Goal: Task Accomplishment & Management: Use online tool/utility

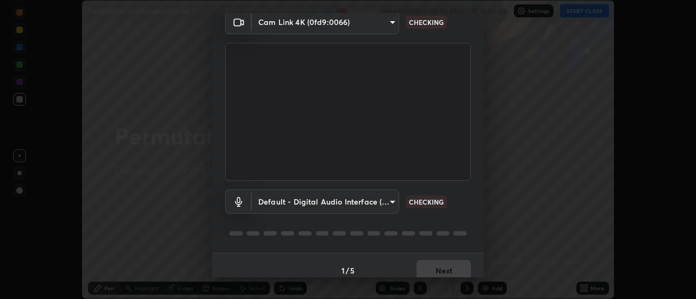
scroll to position [57, 0]
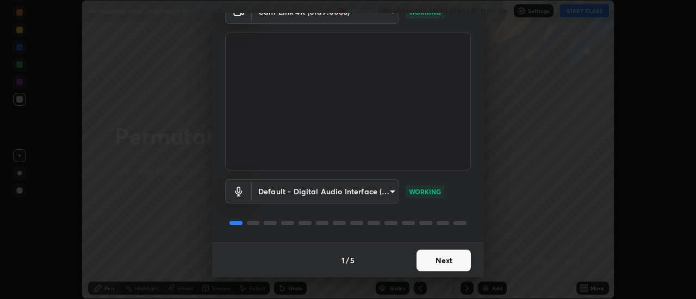
click at [454, 259] on button "Next" at bounding box center [443, 261] width 54 height 22
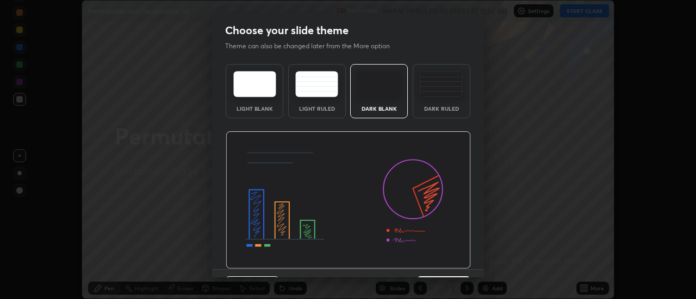
scroll to position [27, 0]
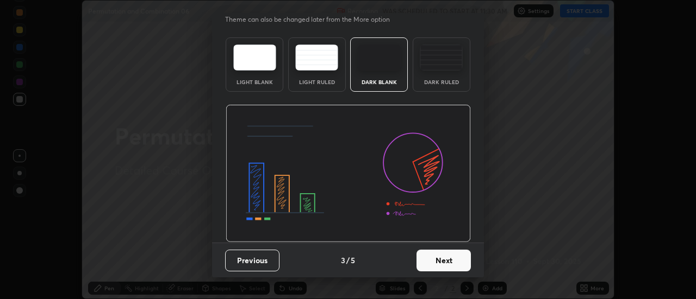
click at [449, 261] on button "Next" at bounding box center [443, 261] width 54 height 22
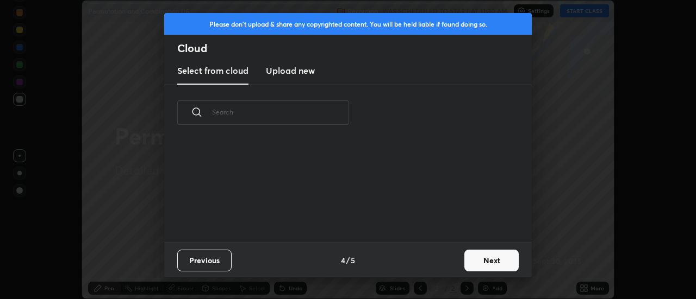
scroll to position [102, 349]
click at [481, 259] on button "Next" at bounding box center [491, 261] width 54 height 22
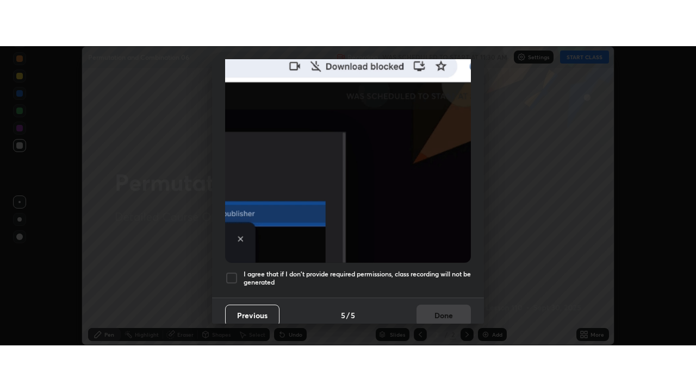
scroll to position [279, 0]
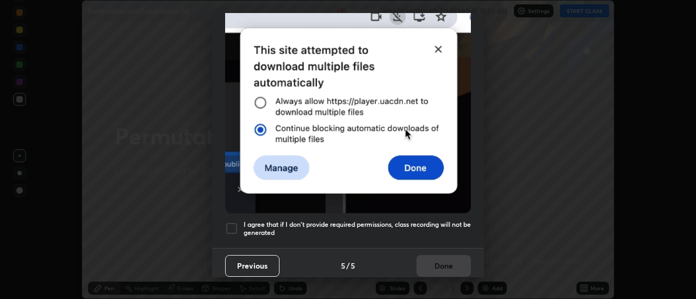
click at [228, 224] on div at bounding box center [231, 228] width 13 height 13
click at [436, 259] on button "Done" at bounding box center [443, 266] width 54 height 22
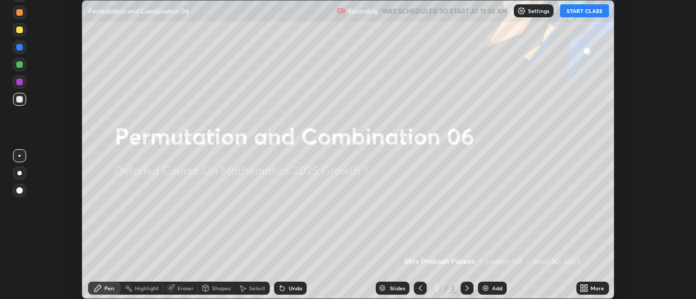
click at [576, 12] on button "START CLASS" at bounding box center [584, 10] width 49 height 13
click at [486, 290] on img at bounding box center [485, 288] width 9 height 9
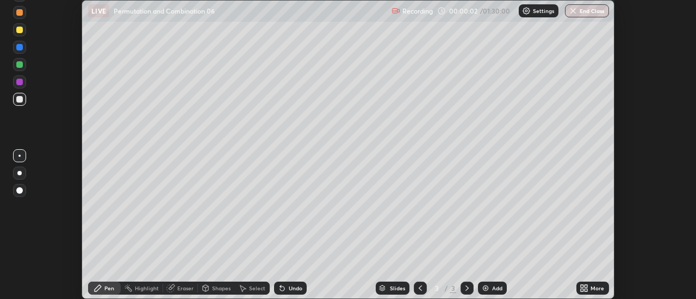
click at [592, 288] on div "More" at bounding box center [597, 288] width 14 height 5
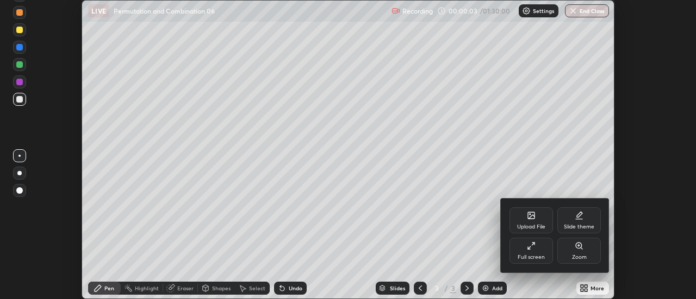
click at [579, 218] on icon at bounding box center [578, 215] width 9 height 9
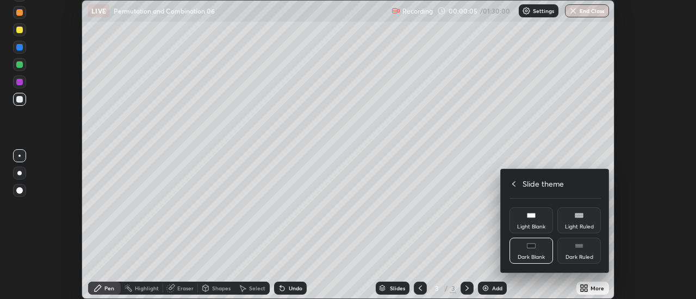
click at [582, 255] on div "Dark Ruled" at bounding box center [579, 257] width 28 height 5
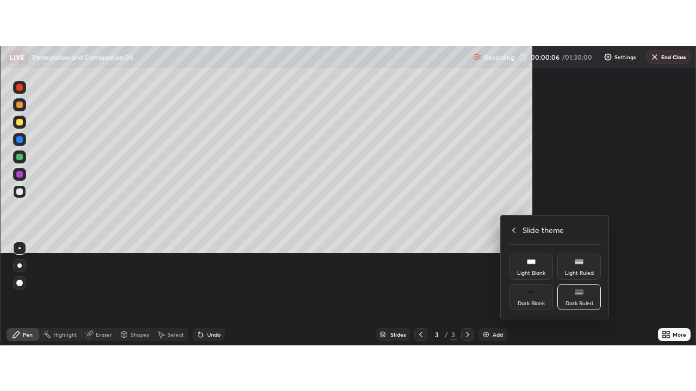
scroll to position [391, 696]
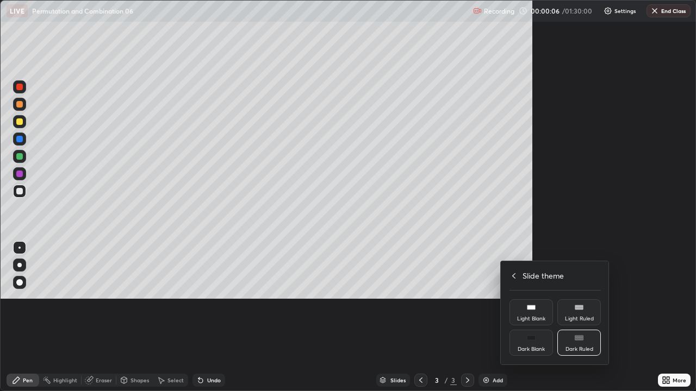
click at [470, 299] on div at bounding box center [348, 195] width 696 height 391
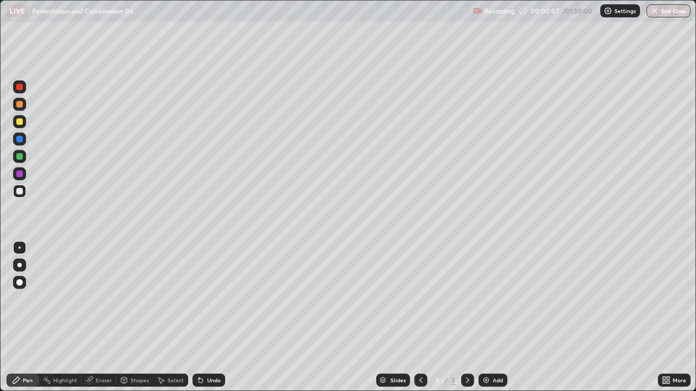
click at [499, 299] on div "Add" at bounding box center [497, 380] width 10 height 5
click at [21, 124] on div at bounding box center [19, 121] width 7 height 7
click at [21, 192] on div at bounding box center [19, 191] width 7 height 7
click at [20, 158] on div at bounding box center [19, 156] width 7 height 7
click at [20, 191] on div at bounding box center [19, 191] width 7 height 7
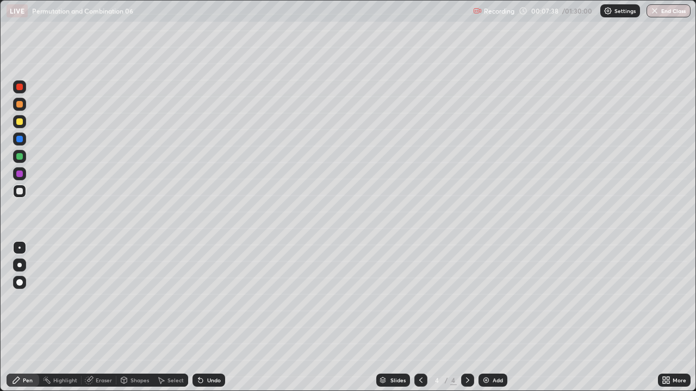
click at [22, 121] on div at bounding box center [19, 121] width 7 height 7
click at [497, 299] on div "Add" at bounding box center [497, 380] width 10 height 5
click at [21, 189] on div at bounding box center [19, 191] width 7 height 7
click at [17, 121] on div at bounding box center [19, 121] width 7 height 7
click at [202, 299] on icon at bounding box center [200, 380] width 9 height 9
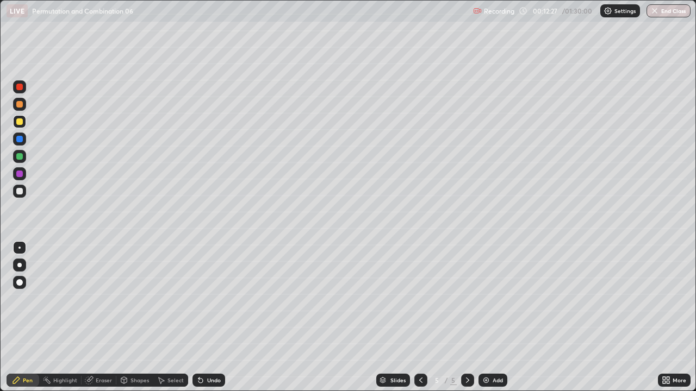
click at [199, 299] on icon at bounding box center [200, 381] width 4 height 4
click at [203, 299] on icon at bounding box center [200, 380] width 9 height 9
click at [94, 299] on div "Eraser" at bounding box center [99, 380] width 35 height 13
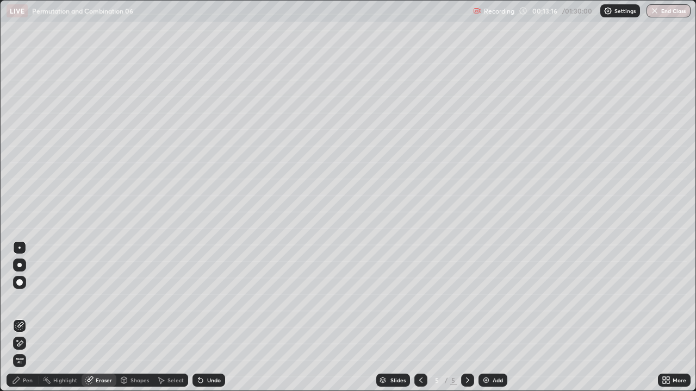
click at [22, 299] on div "Pen" at bounding box center [23, 380] width 33 height 13
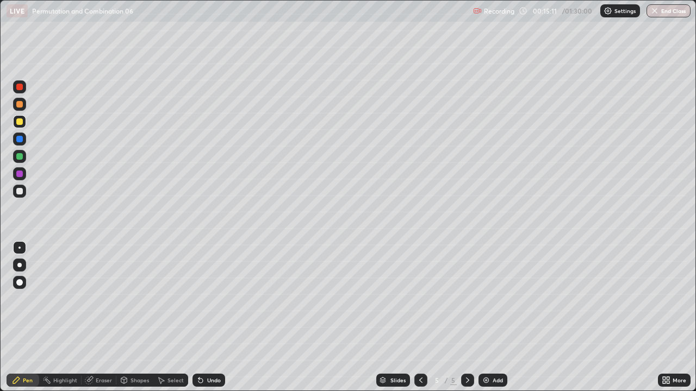
click at [16, 159] on div at bounding box center [19, 156] width 13 height 13
click at [499, 299] on div "Add" at bounding box center [497, 380] width 10 height 5
click at [18, 192] on div at bounding box center [19, 191] width 7 height 7
click at [174, 299] on div "Select" at bounding box center [170, 380] width 35 height 13
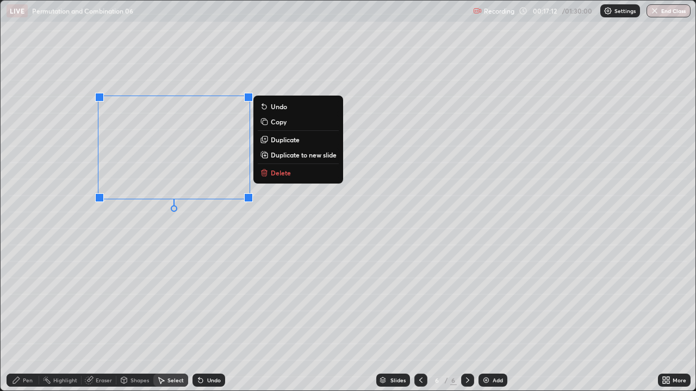
click at [283, 173] on p "Delete" at bounding box center [281, 172] width 20 height 9
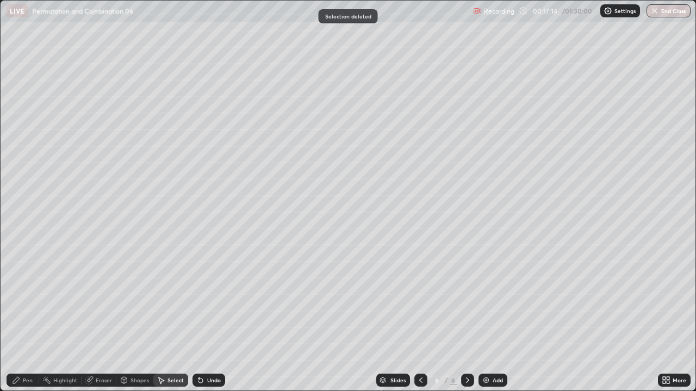
click at [99, 299] on div "Eraser" at bounding box center [104, 380] width 16 height 5
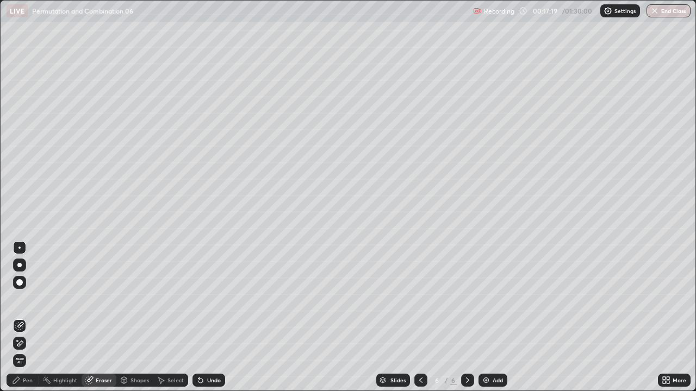
click at [24, 299] on div "Pen" at bounding box center [28, 380] width 10 height 5
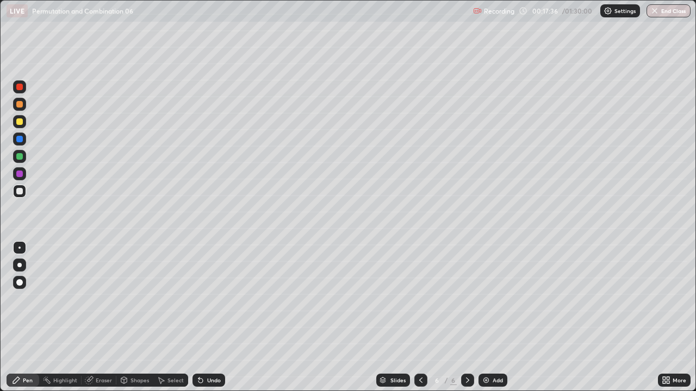
click at [17, 122] on div at bounding box center [19, 121] width 7 height 7
click at [199, 299] on icon at bounding box center [200, 381] width 4 height 4
click at [211, 299] on div "Undo" at bounding box center [214, 380] width 14 height 5
click at [220, 299] on div "Undo" at bounding box center [208, 380] width 33 height 13
click at [216, 299] on div "Undo" at bounding box center [214, 380] width 14 height 5
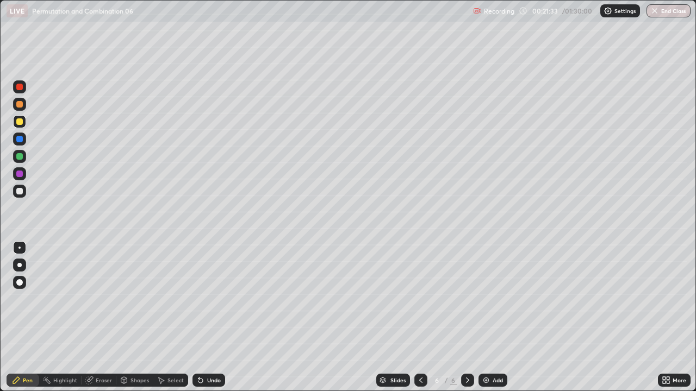
click at [216, 299] on div "Undo" at bounding box center [214, 380] width 14 height 5
click at [221, 299] on div "Undo" at bounding box center [208, 380] width 33 height 13
click at [220, 299] on div "Undo" at bounding box center [208, 380] width 33 height 13
click at [217, 299] on div "Undo" at bounding box center [214, 380] width 14 height 5
click at [499, 299] on div "Add" at bounding box center [497, 380] width 10 height 5
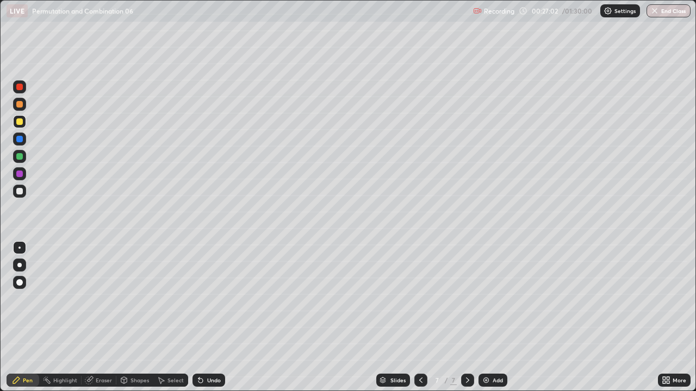
click at [18, 161] on div at bounding box center [19, 156] width 13 height 13
click at [215, 299] on div "Undo" at bounding box center [214, 380] width 14 height 5
click at [21, 190] on div at bounding box center [19, 191] width 7 height 7
click at [21, 122] on div at bounding box center [19, 121] width 7 height 7
click at [18, 153] on div at bounding box center [19, 156] width 7 height 7
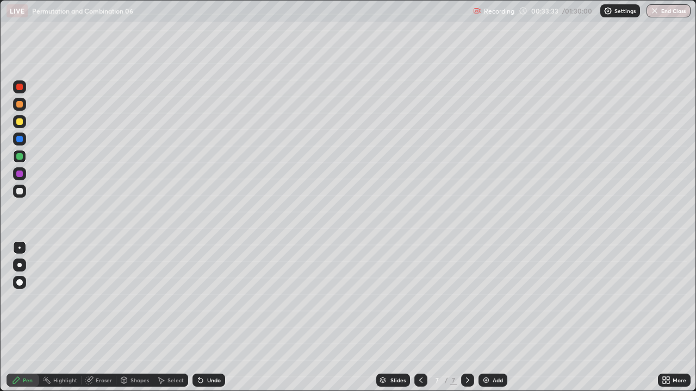
click at [19, 102] on div at bounding box center [19, 104] width 7 height 7
click at [18, 194] on div at bounding box center [19, 191] width 7 height 7
click at [110, 299] on div "Eraser" at bounding box center [99, 380] width 35 height 13
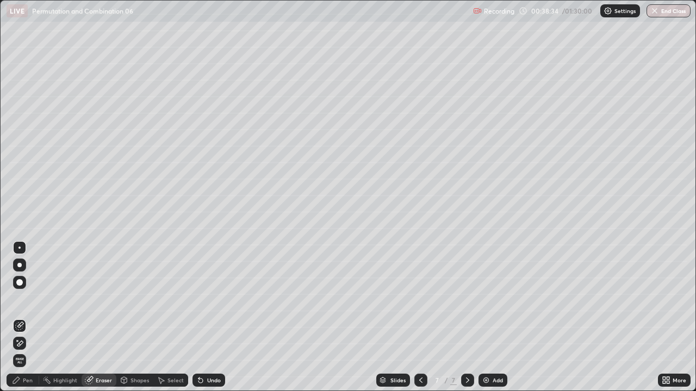
click at [28, 299] on div "Pen" at bounding box center [28, 380] width 10 height 5
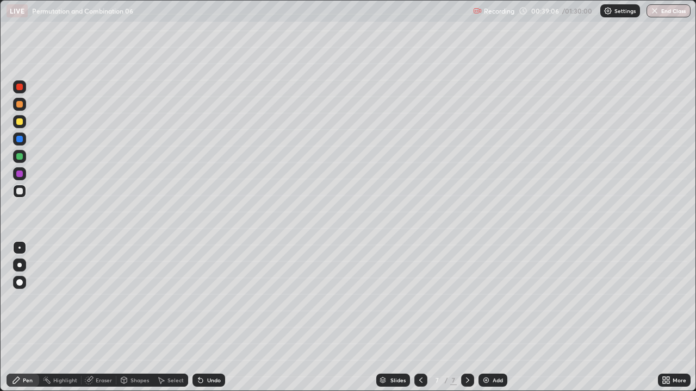
click at [488, 299] on div "Add" at bounding box center [492, 380] width 29 height 13
click at [20, 189] on div at bounding box center [19, 191] width 7 height 7
click at [59, 299] on div "Highlight" at bounding box center [65, 380] width 24 height 5
click at [96, 299] on div "Eraser" at bounding box center [99, 380] width 35 height 13
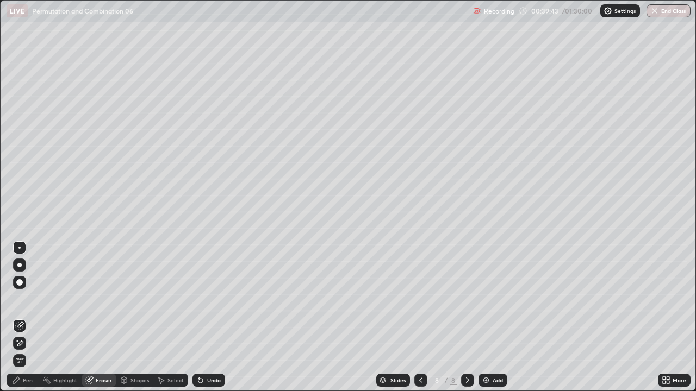
click at [26, 299] on div "Pen" at bounding box center [23, 380] width 33 height 13
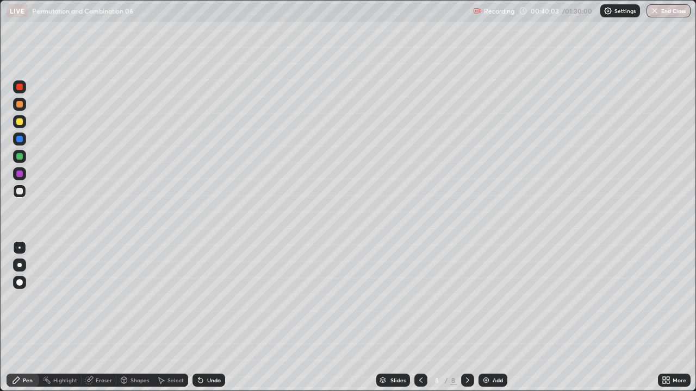
click at [19, 121] on div at bounding box center [19, 121] width 7 height 7
click at [207, 299] on div "Undo" at bounding box center [214, 380] width 14 height 5
click at [208, 299] on div "Undo" at bounding box center [214, 380] width 14 height 5
click at [210, 299] on div "Undo" at bounding box center [214, 380] width 14 height 5
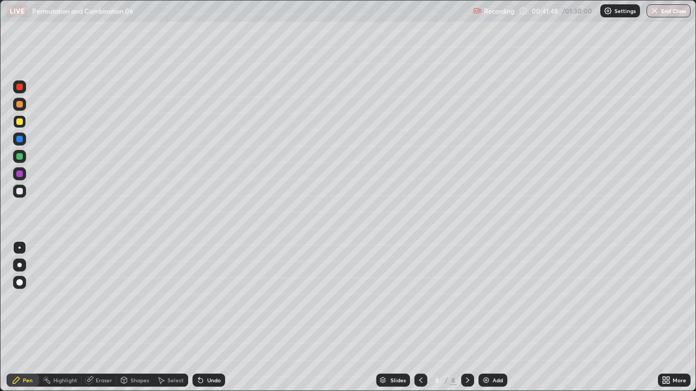
click at [21, 159] on div at bounding box center [19, 156] width 7 height 7
click at [18, 123] on div at bounding box center [19, 121] width 7 height 7
click at [211, 299] on div "Undo" at bounding box center [208, 380] width 33 height 13
click at [210, 299] on div "Undo" at bounding box center [208, 380] width 33 height 13
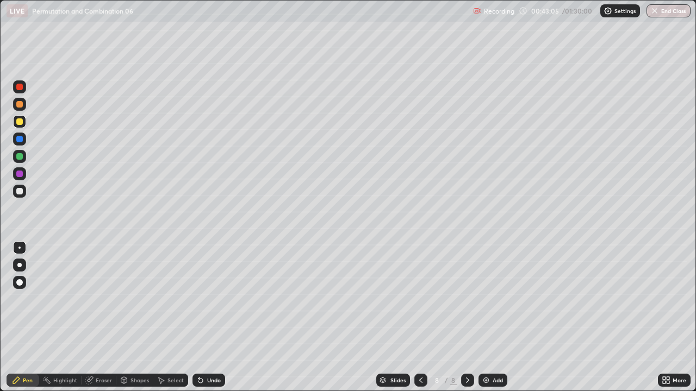
click at [209, 299] on div "Undo" at bounding box center [208, 380] width 33 height 13
click at [210, 299] on div "Undo" at bounding box center [208, 380] width 33 height 13
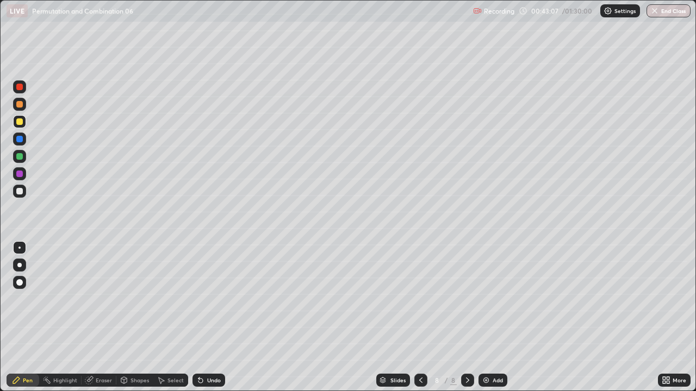
click at [207, 299] on div "Undo" at bounding box center [214, 380] width 14 height 5
click at [202, 299] on icon at bounding box center [200, 380] width 9 height 9
click at [203, 299] on icon at bounding box center [200, 380] width 9 height 9
click at [204, 299] on div "Undo" at bounding box center [208, 380] width 33 height 13
click at [205, 299] on div "Undo" at bounding box center [208, 380] width 33 height 13
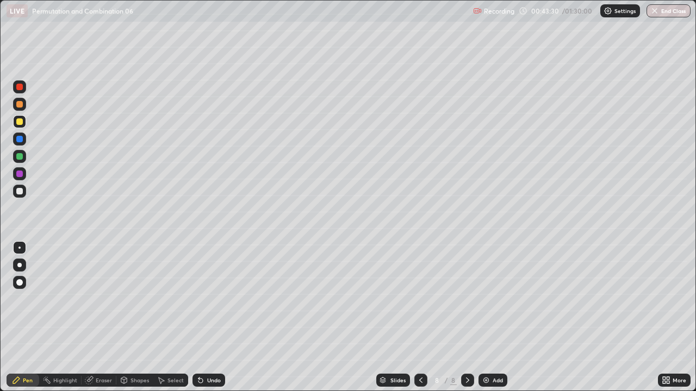
click at [205, 299] on div "Undo" at bounding box center [208, 380] width 33 height 13
click at [207, 299] on div "Undo" at bounding box center [214, 380] width 14 height 5
click at [208, 299] on div "Undo" at bounding box center [214, 380] width 14 height 5
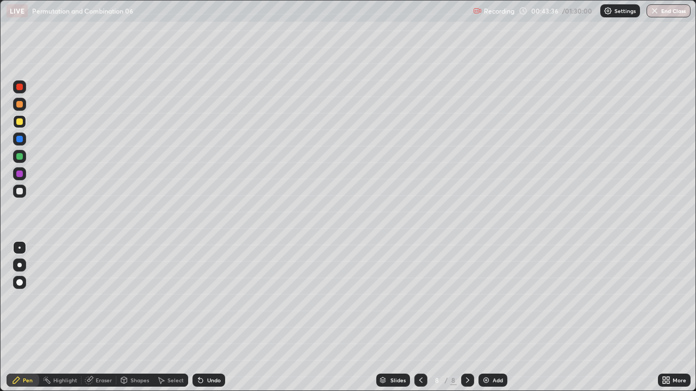
click at [207, 299] on div "Undo" at bounding box center [214, 380] width 14 height 5
click at [201, 299] on icon at bounding box center [200, 380] width 9 height 9
click at [205, 299] on div "Undo" at bounding box center [208, 380] width 33 height 13
click at [92, 299] on icon at bounding box center [89, 380] width 9 height 9
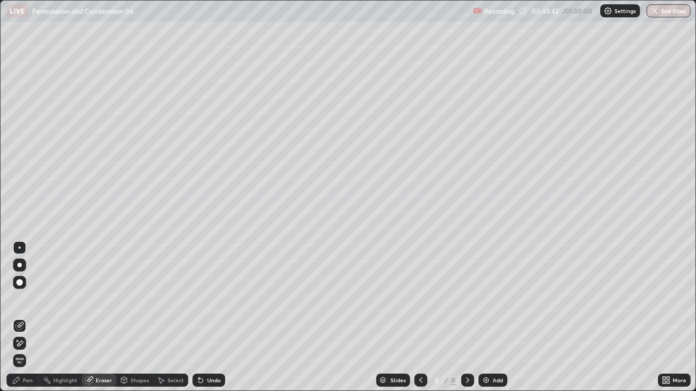
click at [29, 299] on div "Pen" at bounding box center [23, 380] width 33 height 13
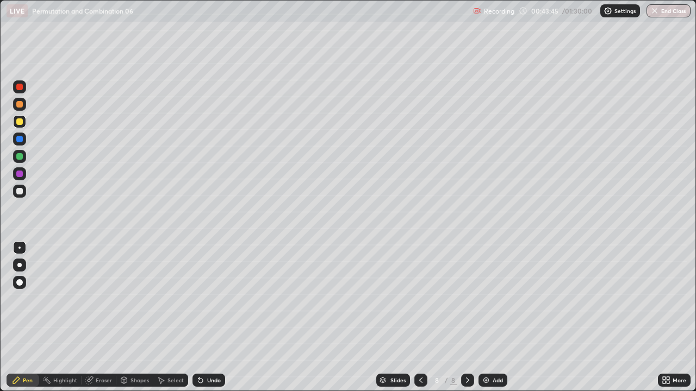
click at [99, 299] on div "Eraser" at bounding box center [104, 380] width 16 height 5
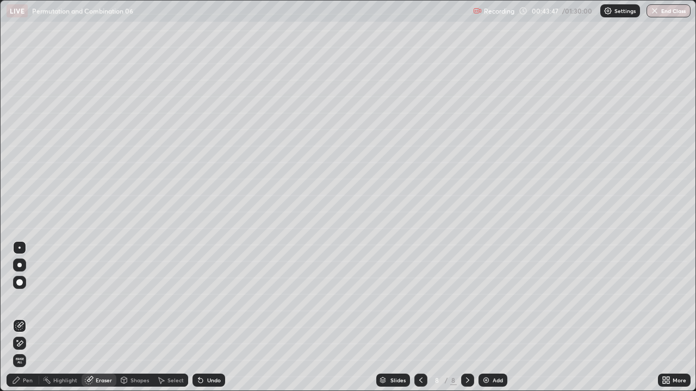
click at [20, 299] on icon at bounding box center [16, 380] width 7 height 7
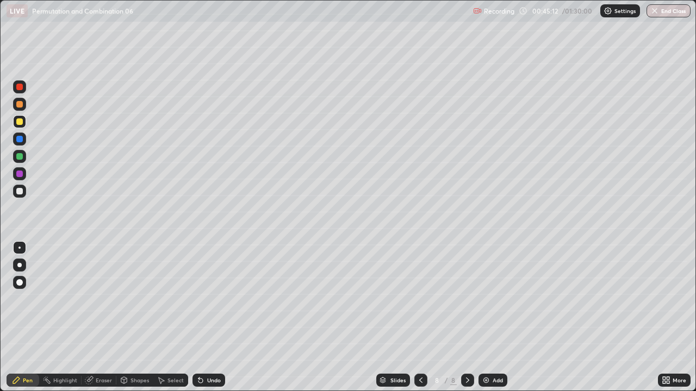
click at [20, 157] on div at bounding box center [19, 156] width 7 height 7
click at [489, 299] on div "Add" at bounding box center [492, 380] width 29 height 13
click at [18, 192] on div at bounding box center [19, 191] width 7 height 7
click at [20, 155] on div at bounding box center [19, 156] width 7 height 7
click at [18, 191] on div at bounding box center [19, 191] width 7 height 7
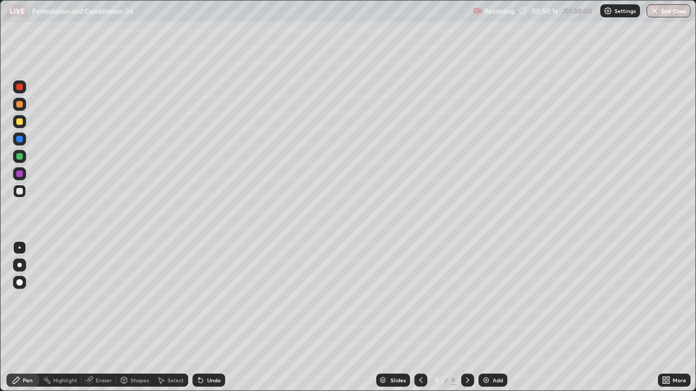
click at [20, 123] on div at bounding box center [19, 121] width 7 height 7
click at [18, 155] on div at bounding box center [19, 156] width 7 height 7
click at [20, 139] on div at bounding box center [19, 139] width 7 height 7
click at [492, 299] on div "Add" at bounding box center [497, 380] width 10 height 5
click at [215, 299] on div "Undo" at bounding box center [214, 380] width 14 height 5
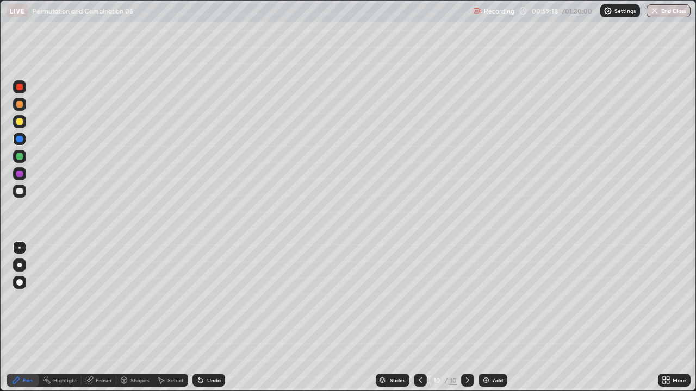
click at [20, 189] on div at bounding box center [19, 191] width 7 height 7
click at [18, 158] on div at bounding box center [19, 156] width 7 height 7
click at [15, 189] on div at bounding box center [19, 191] width 13 height 13
click at [489, 299] on div "Add" at bounding box center [492, 380] width 29 height 13
click at [20, 157] on div at bounding box center [19, 156] width 7 height 7
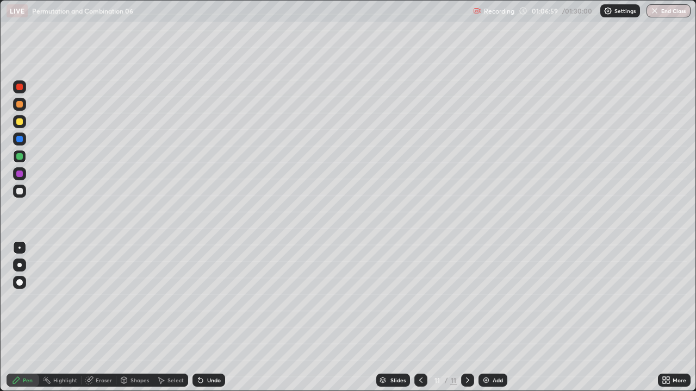
click at [24, 189] on div at bounding box center [19, 191] width 13 height 13
click at [18, 138] on div at bounding box center [19, 139] width 7 height 7
click at [211, 299] on div "Undo" at bounding box center [208, 380] width 33 height 13
click at [213, 299] on div "Undo" at bounding box center [208, 380] width 33 height 13
click at [208, 299] on div "Undo" at bounding box center [208, 380] width 33 height 13
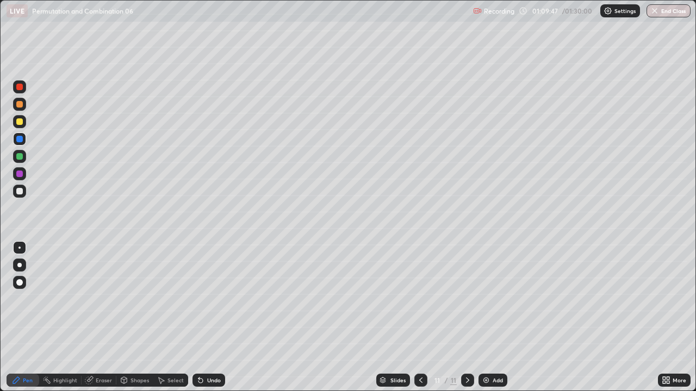
click at [489, 299] on img at bounding box center [486, 380] width 9 height 9
click at [20, 190] on div at bounding box center [19, 191] width 7 height 7
click at [17, 158] on div at bounding box center [19, 156] width 7 height 7
click at [20, 139] on div at bounding box center [19, 139] width 7 height 7
click at [18, 190] on div at bounding box center [19, 191] width 7 height 7
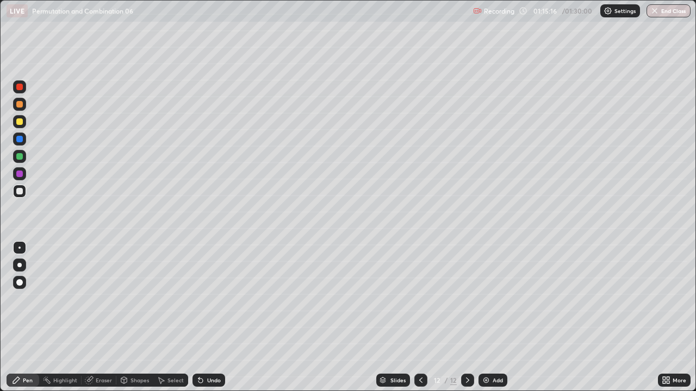
click at [171, 299] on div "Select" at bounding box center [175, 380] width 16 height 5
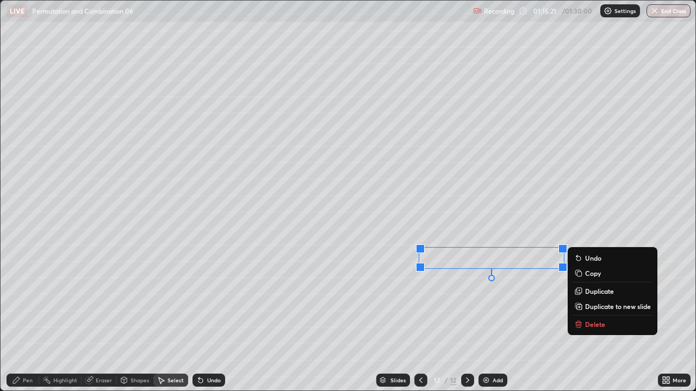
click at [590, 291] on p "Duplicate" at bounding box center [599, 291] width 29 height 9
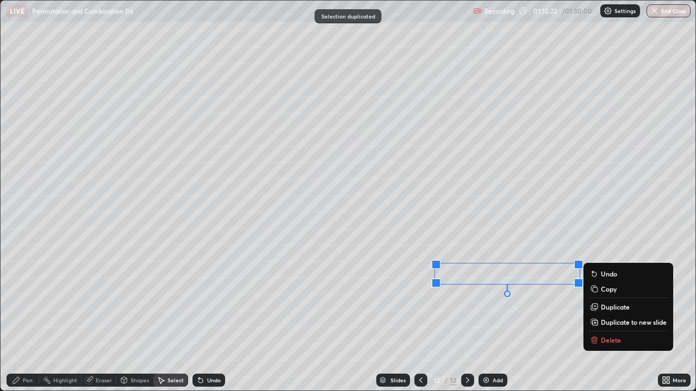
click at [616, 299] on p "Duplicate to new slide" at bounding box center [634, 322] width 66 height 9
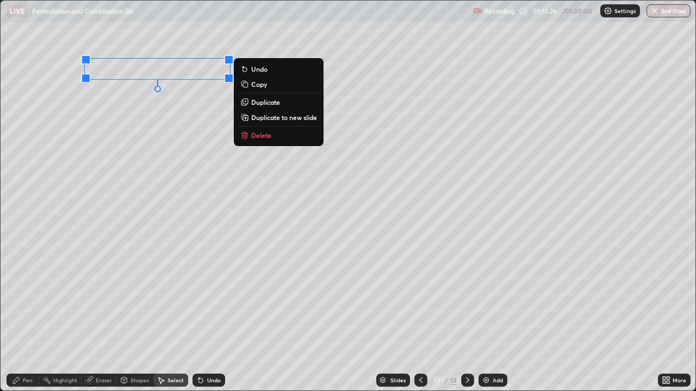
click at [124, 169] on div "0 ° Undo Copy Duplicate Duplicate to new slide Delete" at bounding box center [348, 196] width 695 height 390
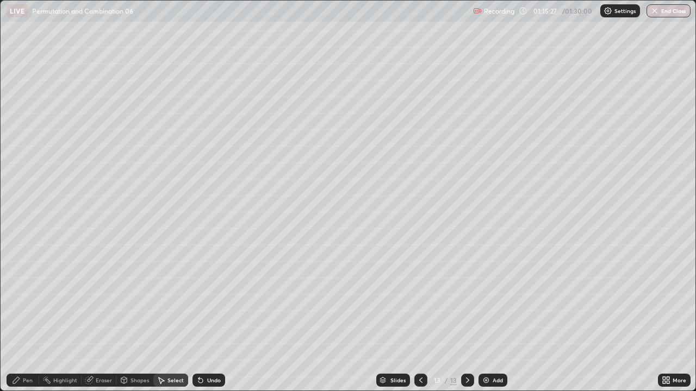
click at [133, 299] on div "Shapes" at bounding box center [139, 380] width 18 height 5
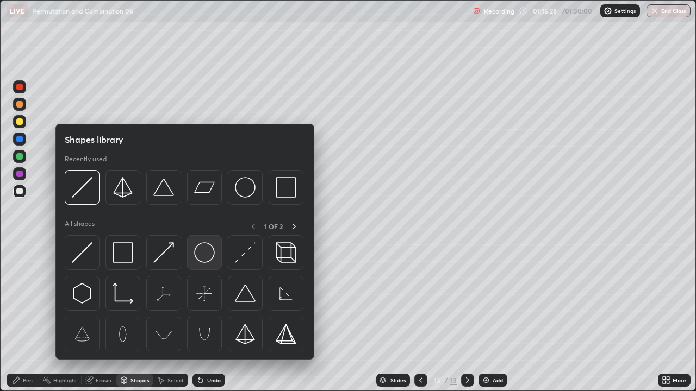
click at [204, 257] on img at bounding box center [204, 252] width 21 height 21
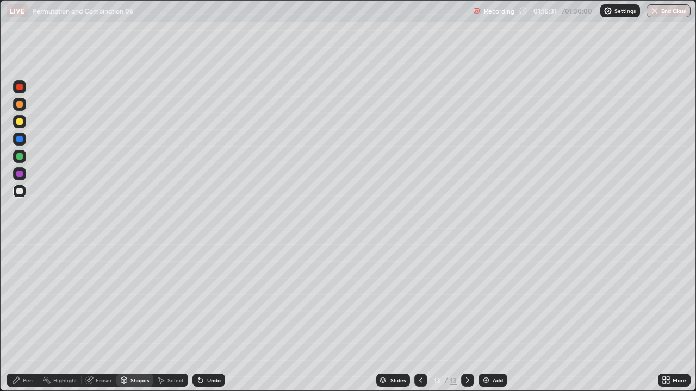
click at [26, 299] on div "Pen" at bounding box center [28, 380] width 10 height 5
click at [21, 159] on div at bounding box center [19, 156] width 7 height 7
click at [20, 190] on div at bounding box center [19, 191] width 7 height 7
click at [20, 141] on div at bounding box center [19, 139] width 7 height 7
click at [21, 121] on div at bounding box center [19, 121] width 7 height 7
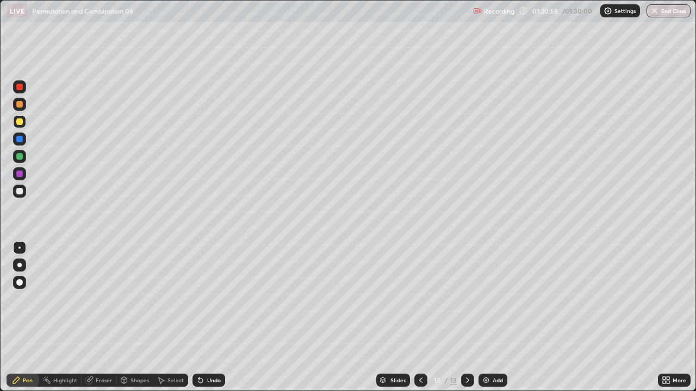
click at [23, 195] on div at bounding box center [19, 191] width 13 height 13
click at [19, 139] on div at bounding box center [19, 139] width 7 height 7
click at [20, 194] on div at bounding box center [19, 191] width 7 height 7
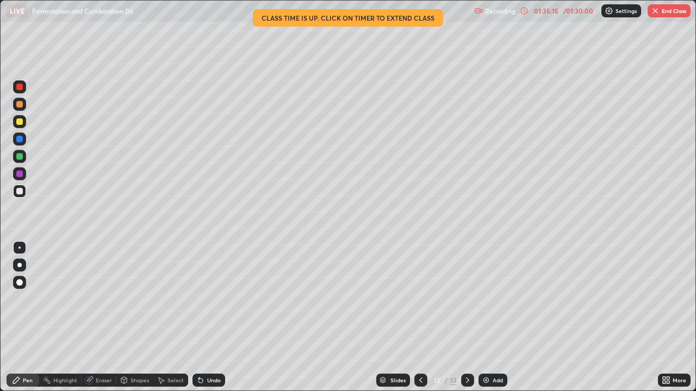
click at [664, 9] on button "End Class" at bounding box center [668, 10] width 43 height 13
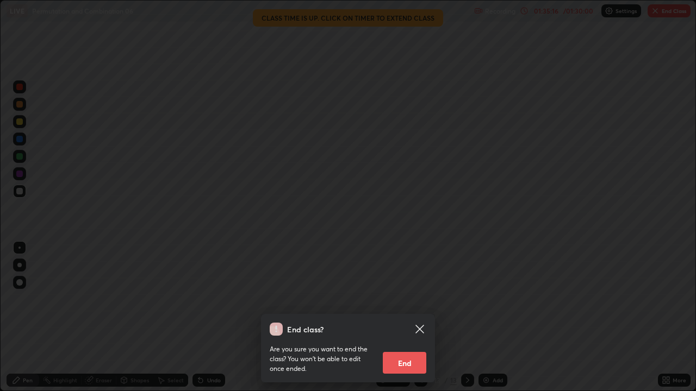
click at [405, 299] on button "End" at bounding box center [404, 363] width 43 height 22
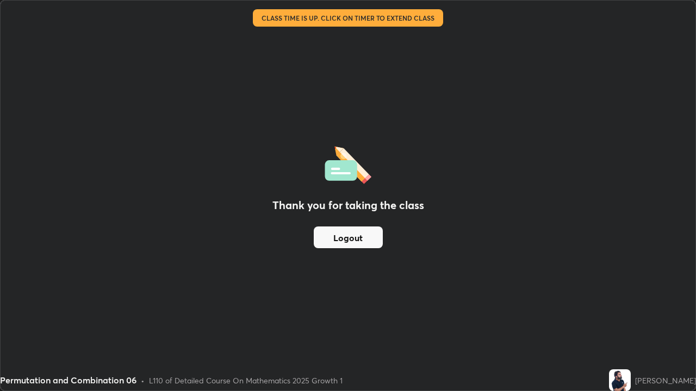
click at [369, 236] on button "Logout" at bounding box center [348, 238] width 69 height 22
click at [364, 239] on button "Logout" at bounding box center [348, 238] width 69 height 22
click at [366, 234] on button "Logout" at bounding box center [348, 238] width 69 height 22
click at [364, 234] on button "Logout" at bounding box center [348, 238] width 69 height 22
